Goal: Check status: Check status

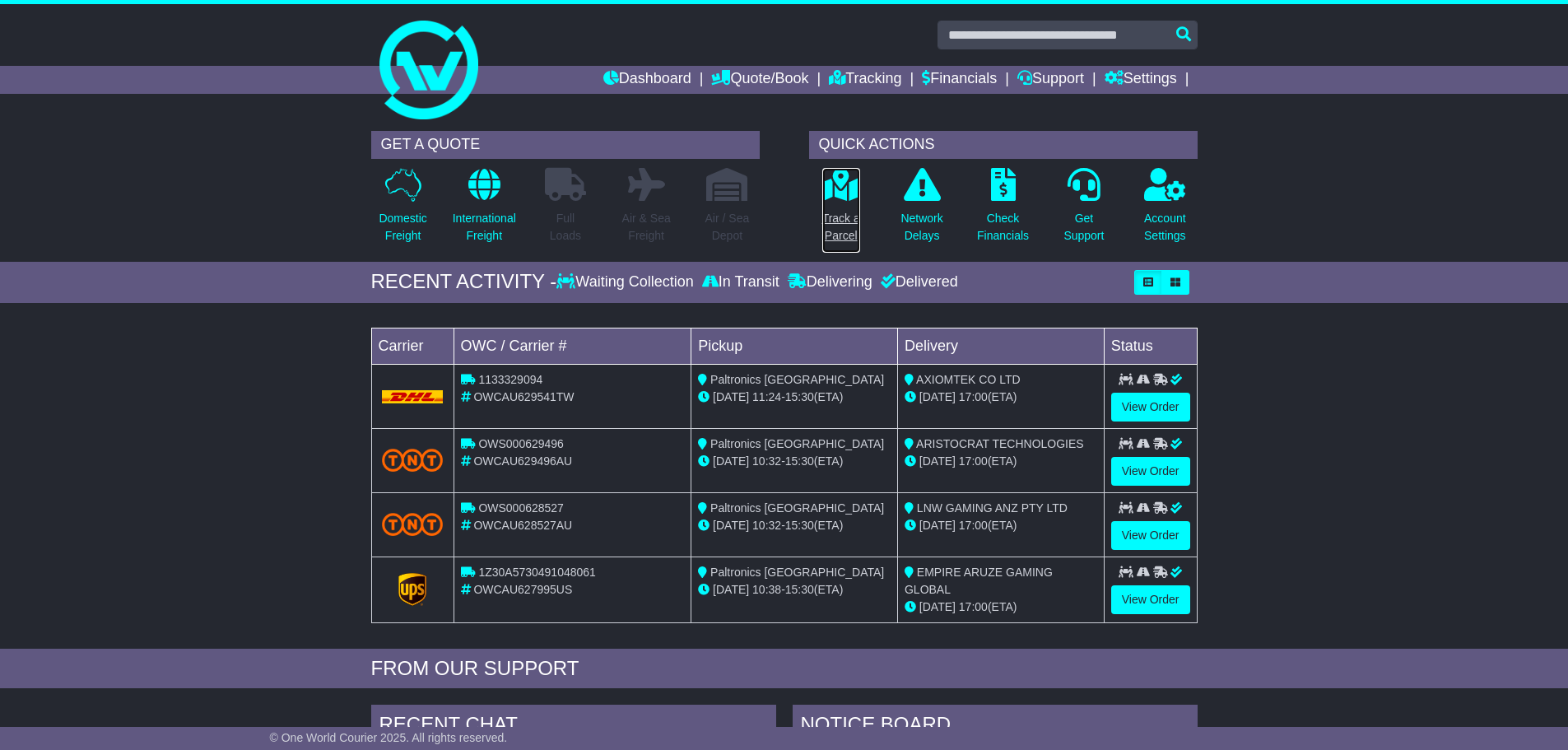
click at [842, 221] on p "Track a Parcel" at bounding box center [841, 227] width 38 height 35
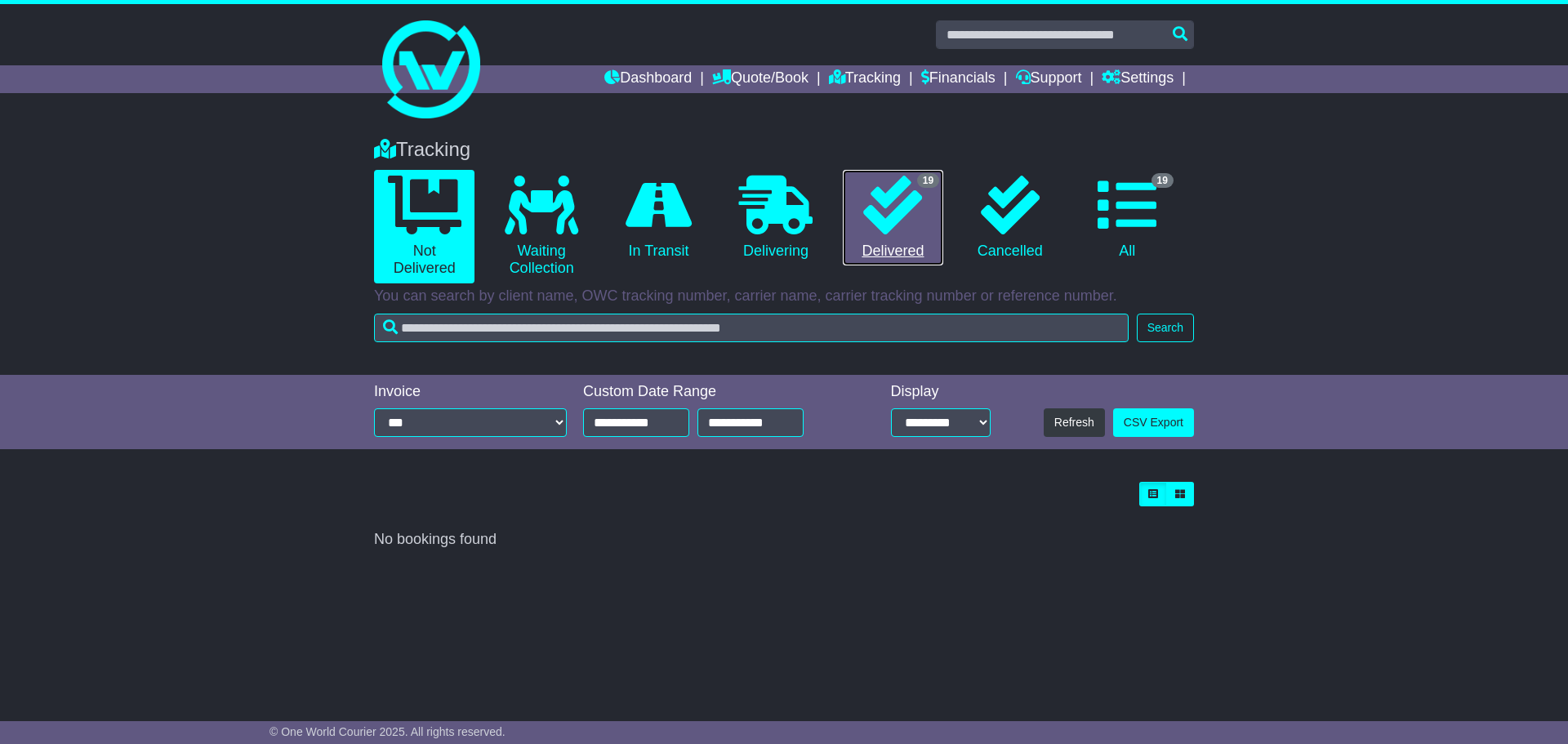
click at [897, 234] on icon at bounding box center [892, 204] width 59 height 59
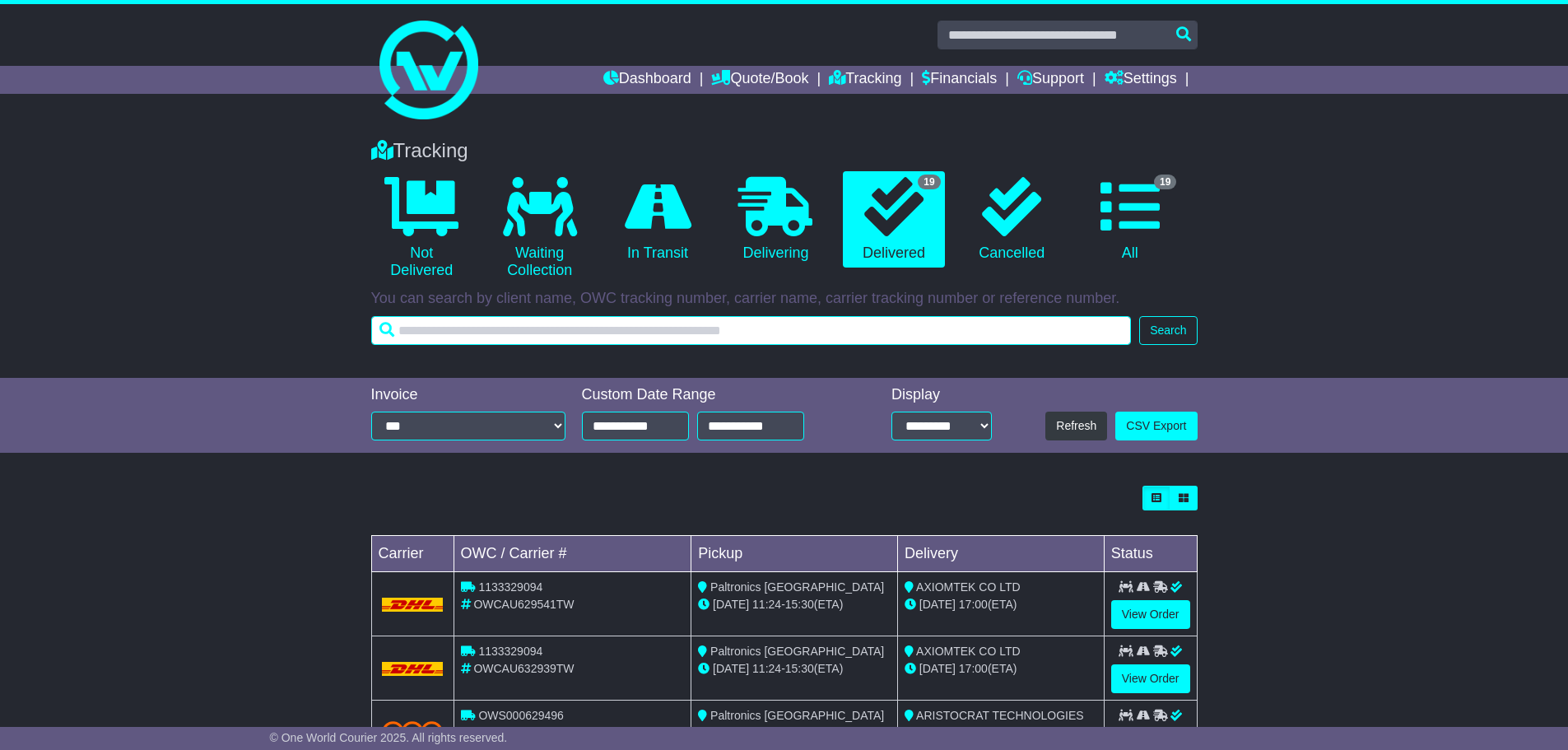
click at [832, 333] on input "text" at bounding box center [751, 331] width 761 height 29
type input "********"
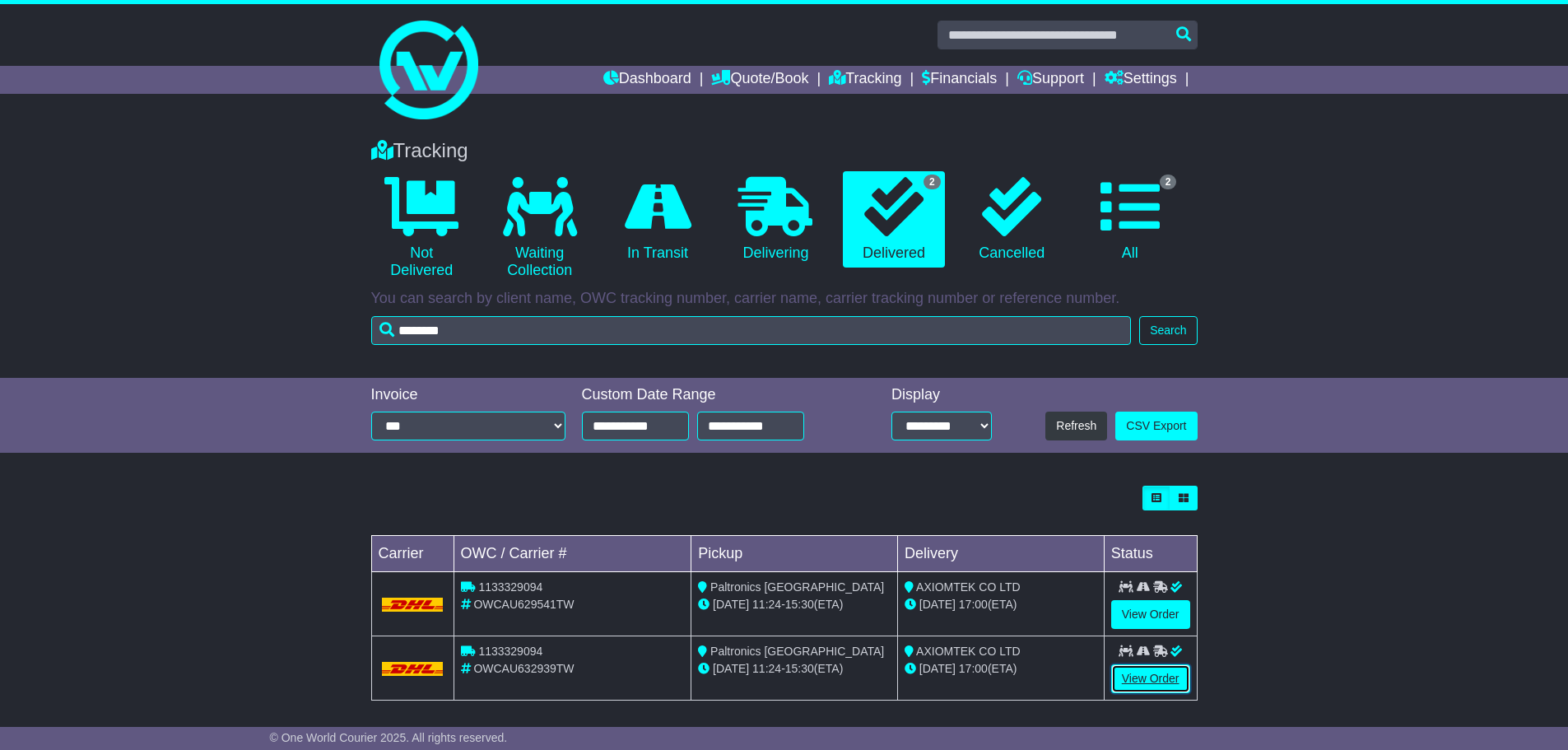
click at [1139, 678] on link "View Order" at bounding box center [1151, 679] width 79 height 29
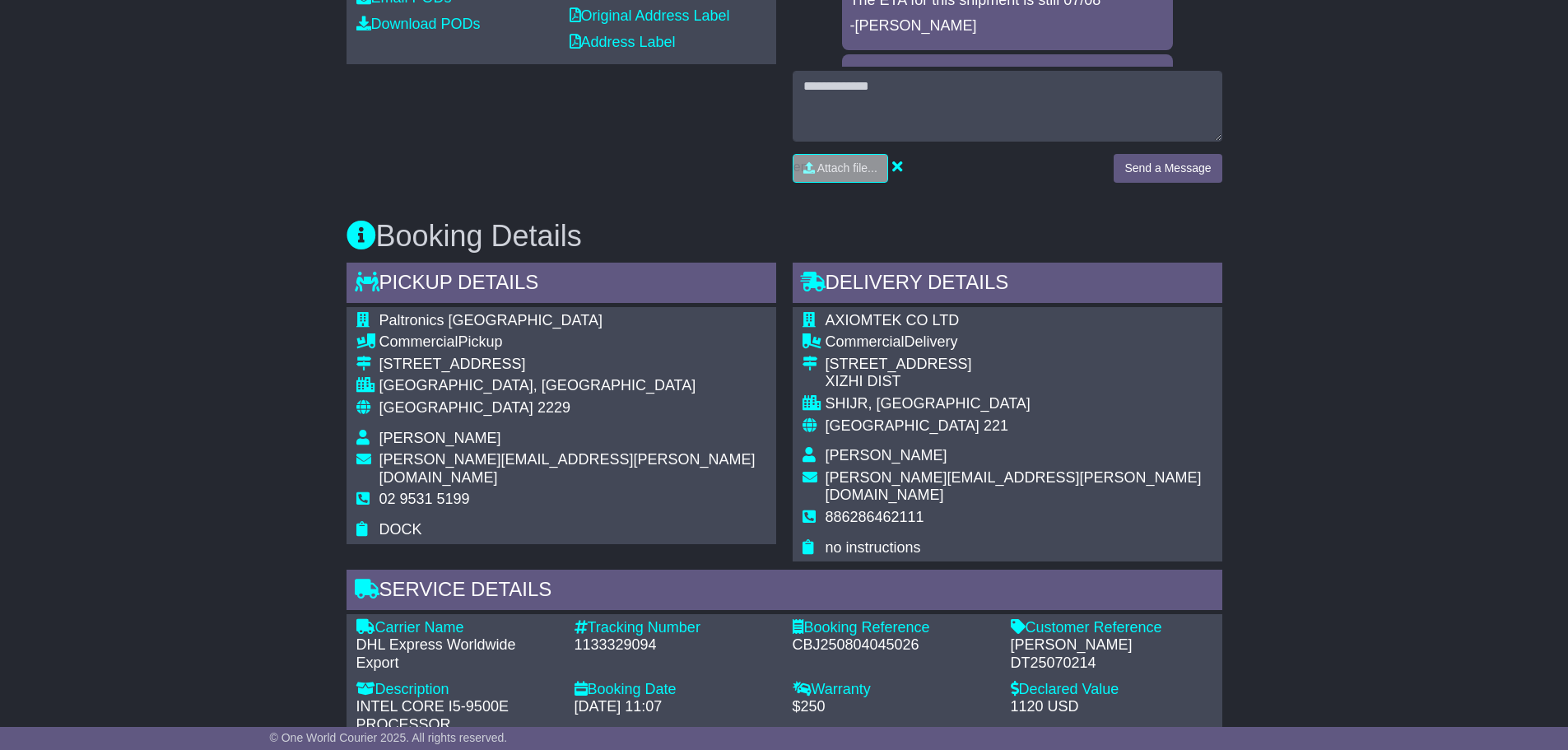
scroll to position [824, 0]
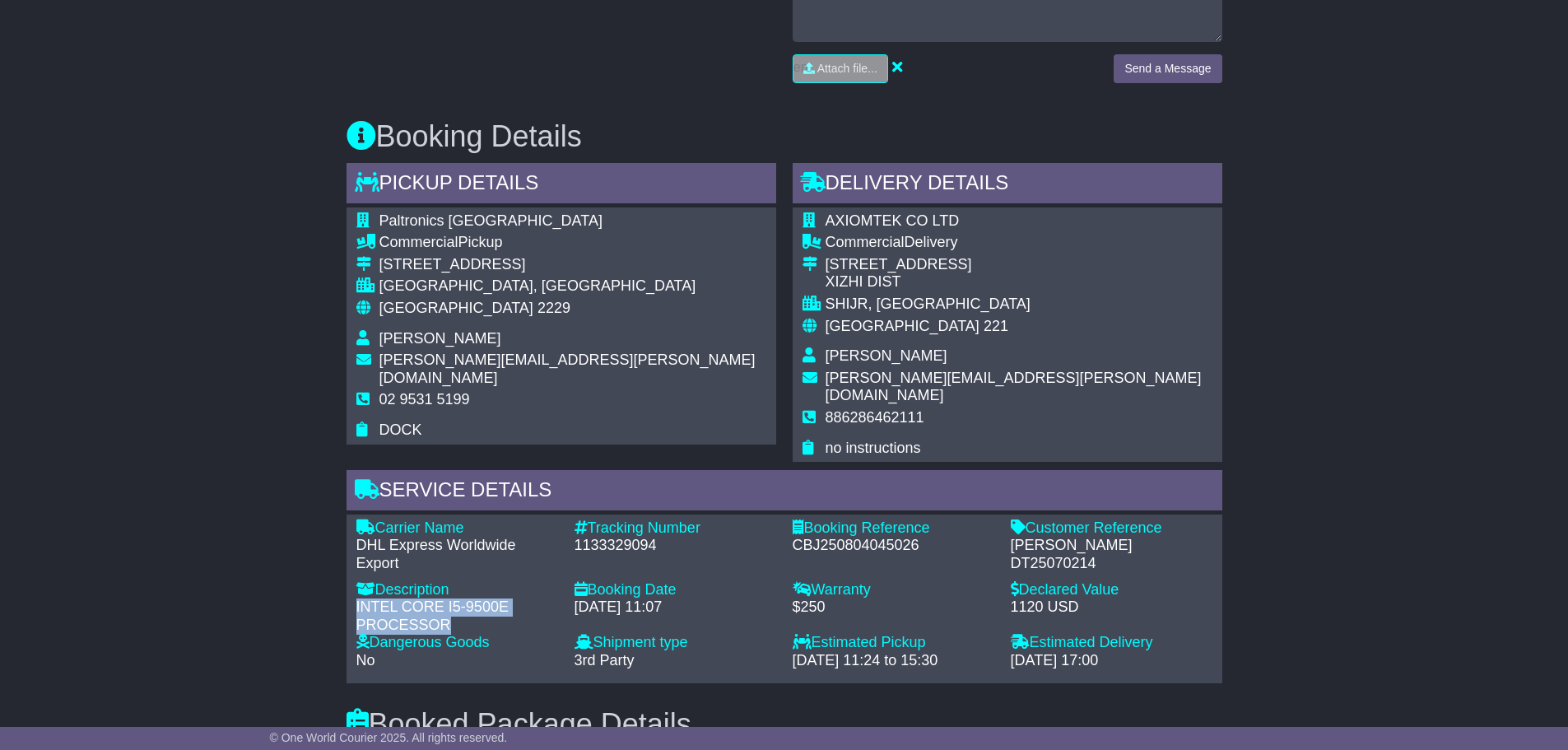
drag, startPoint x: 350, startPoint y: 582, endPoint x: 484, endPoint y: 604, distance: 135.8
click at [484, 604] on div "Description - INTEL CORE I5-9500E PROCESSOR" at bounding box center [457, 608] width 218 height 53
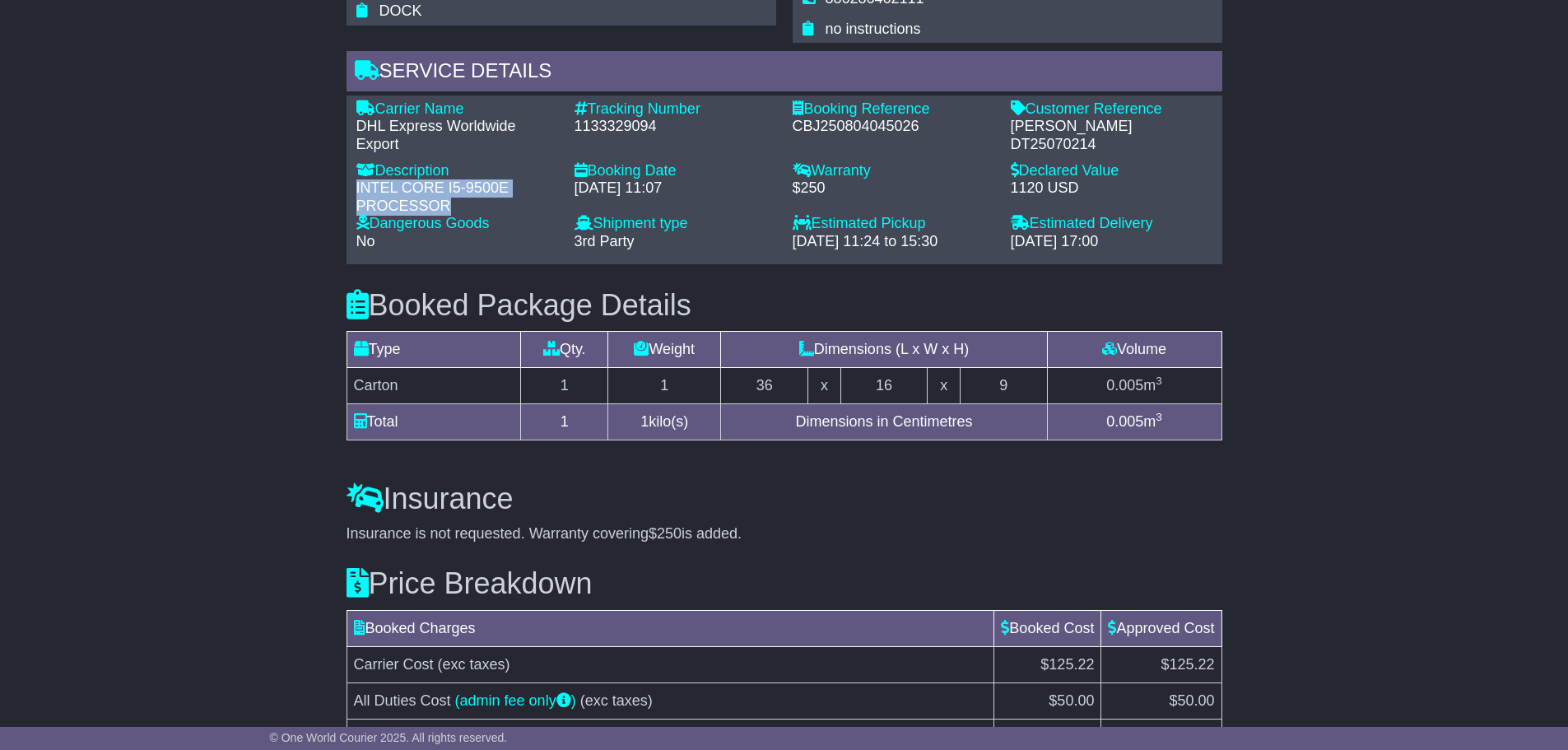
scroll to position [1318, 0]
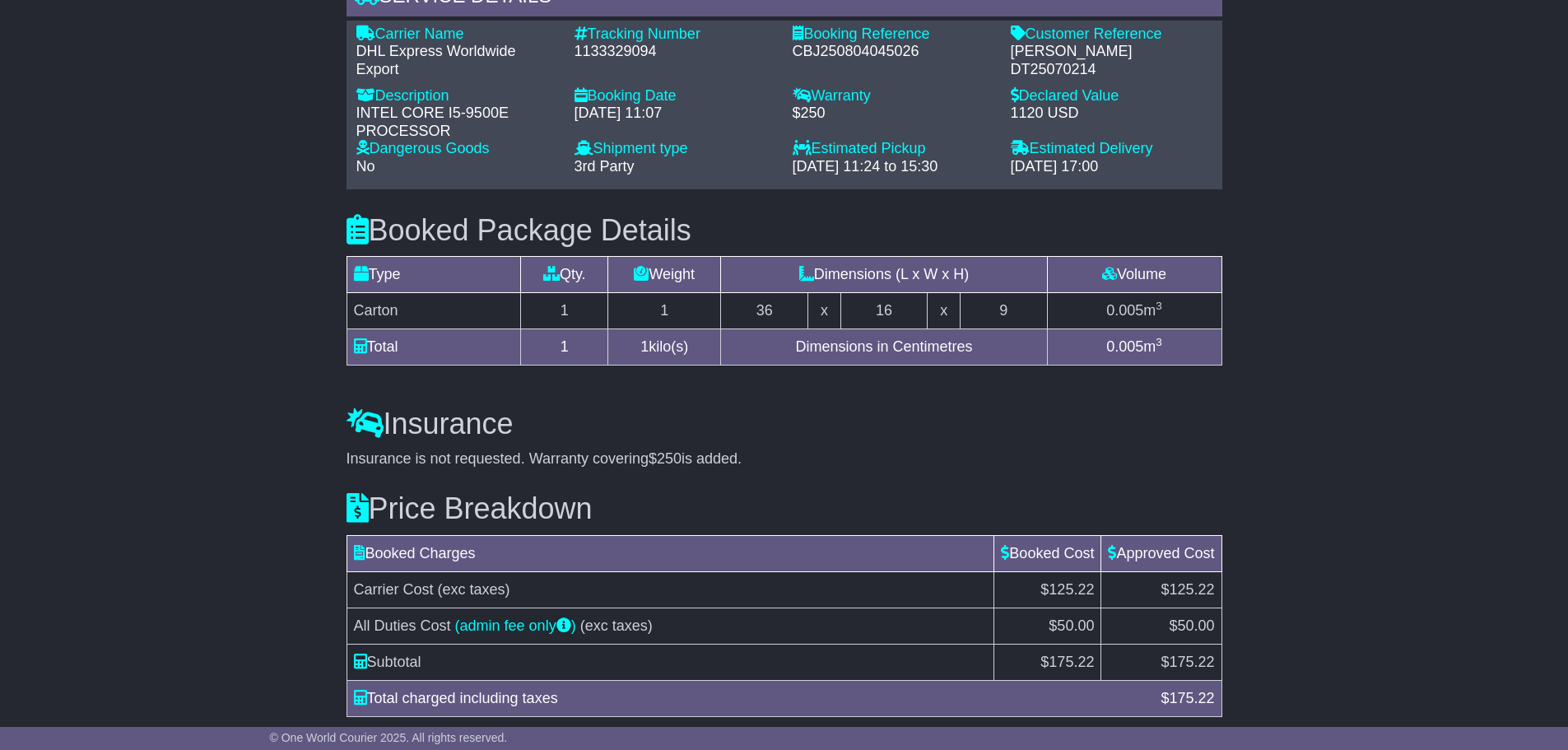
click at [438, 120] on div "INTEL CORE I5-9500E PROCESSOR" at bounding box center [457, 122] width 202 height 35
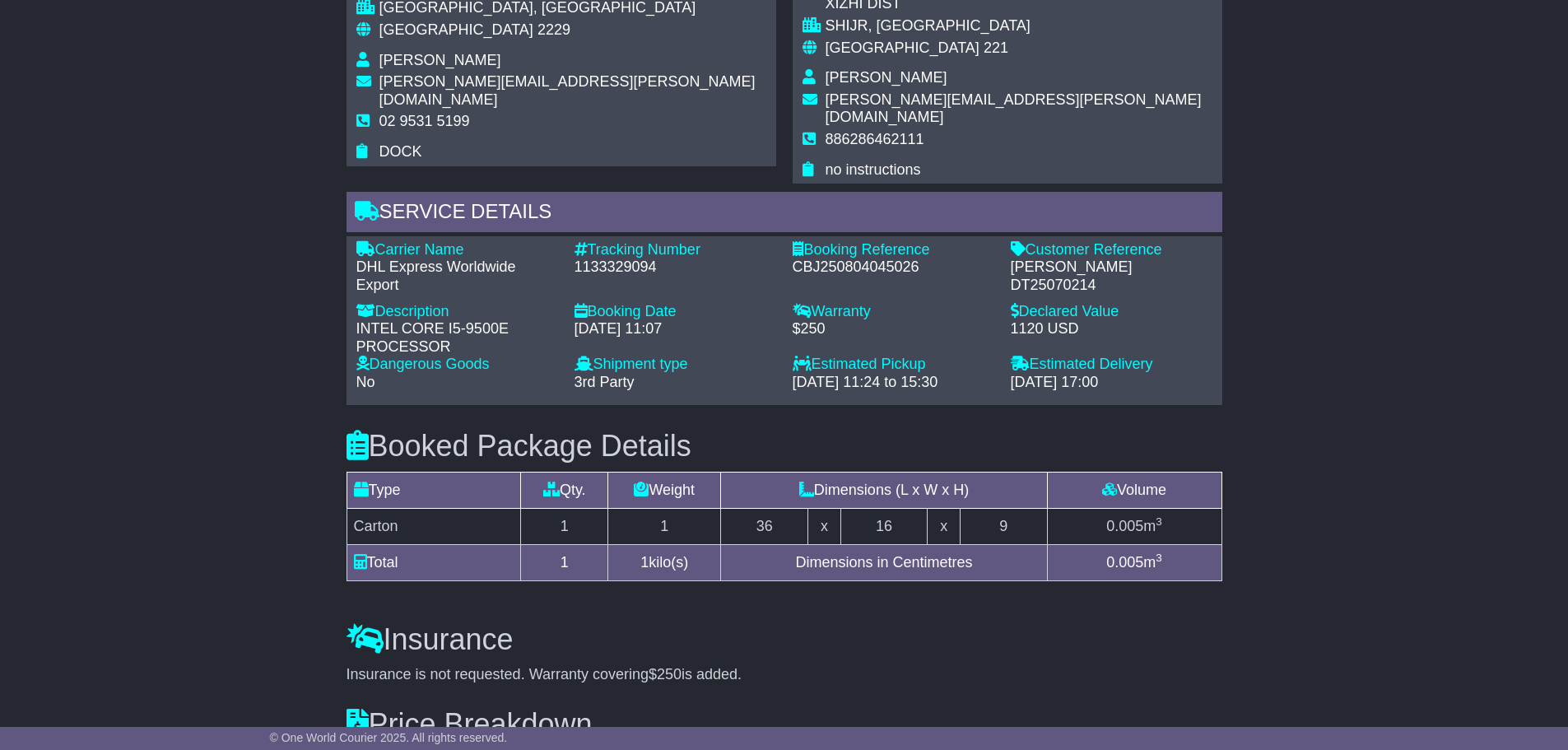
scroll to position [1071, 0]
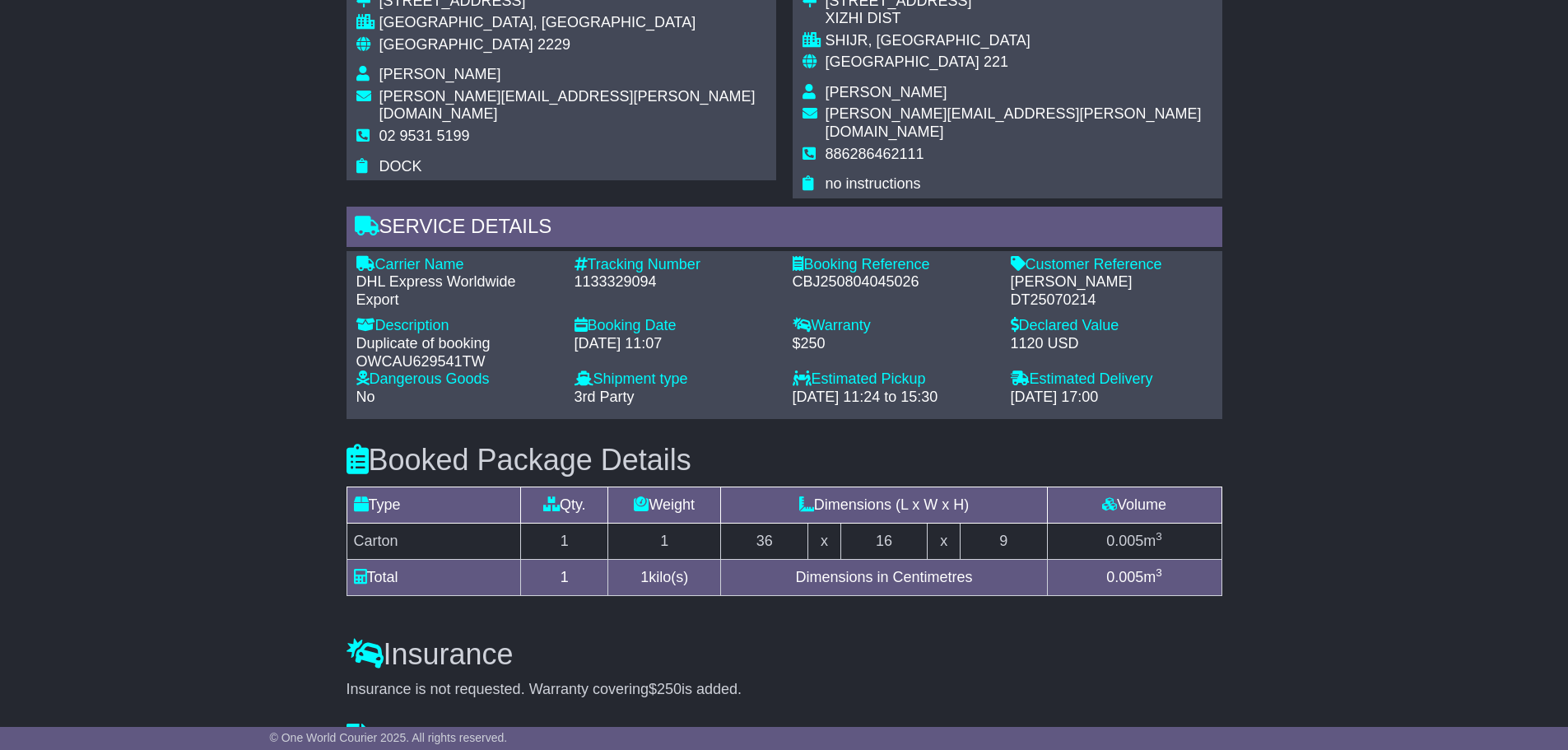
scroll to position [906, 0]
